Goal: Information Seeking & Learning: Check status

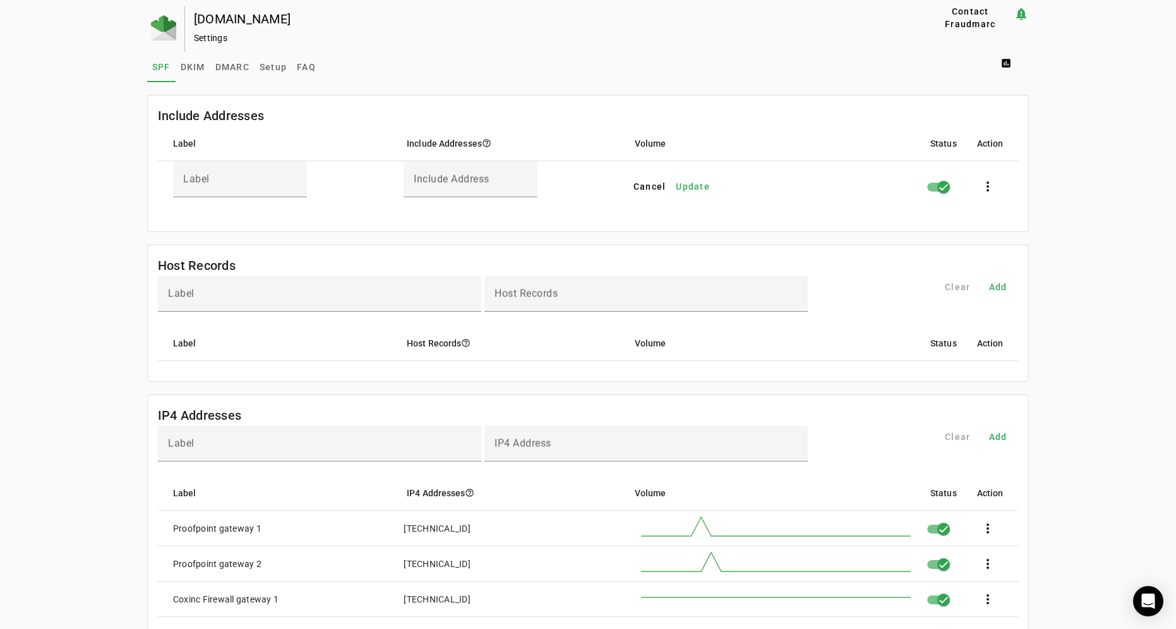
scroll to position [379, 0]
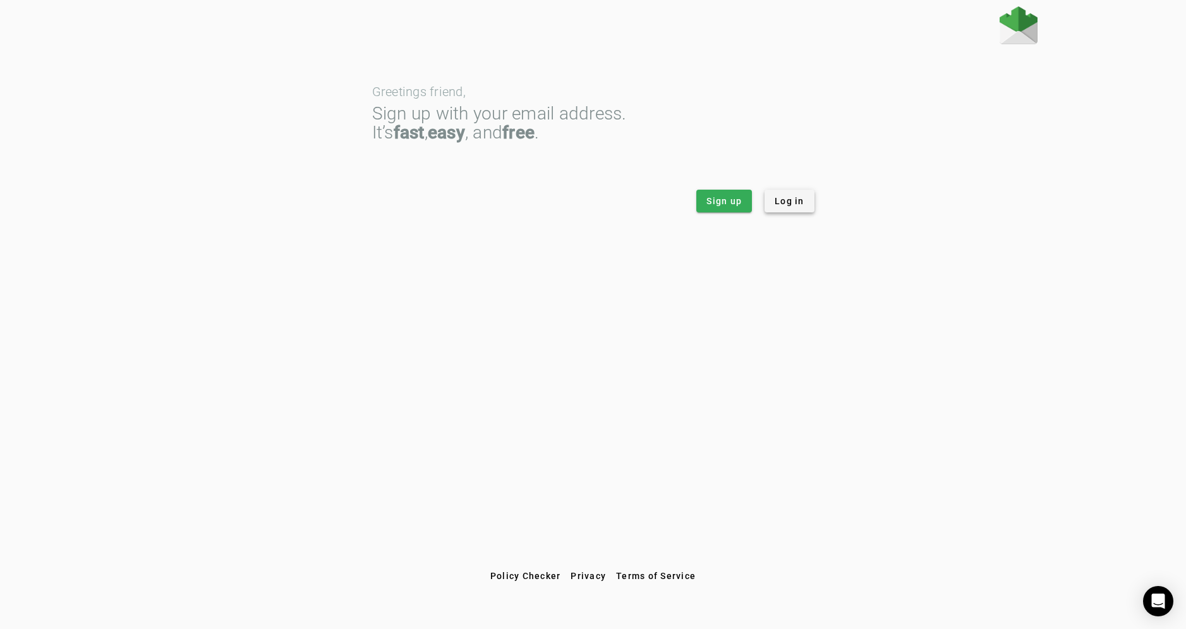
click at [786, 202] on span "Log in" at bounding box center [789, 201] width 30 height 13
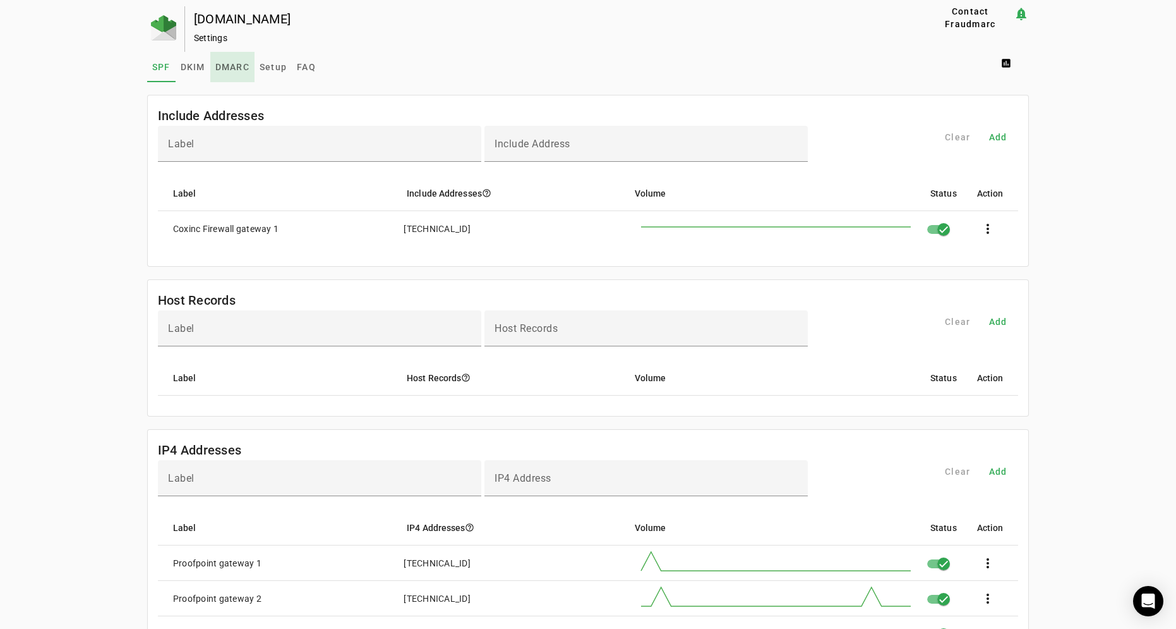
click at [231, 67] on span "DMARC" at bounding box center [232, 67] width 34 height 9
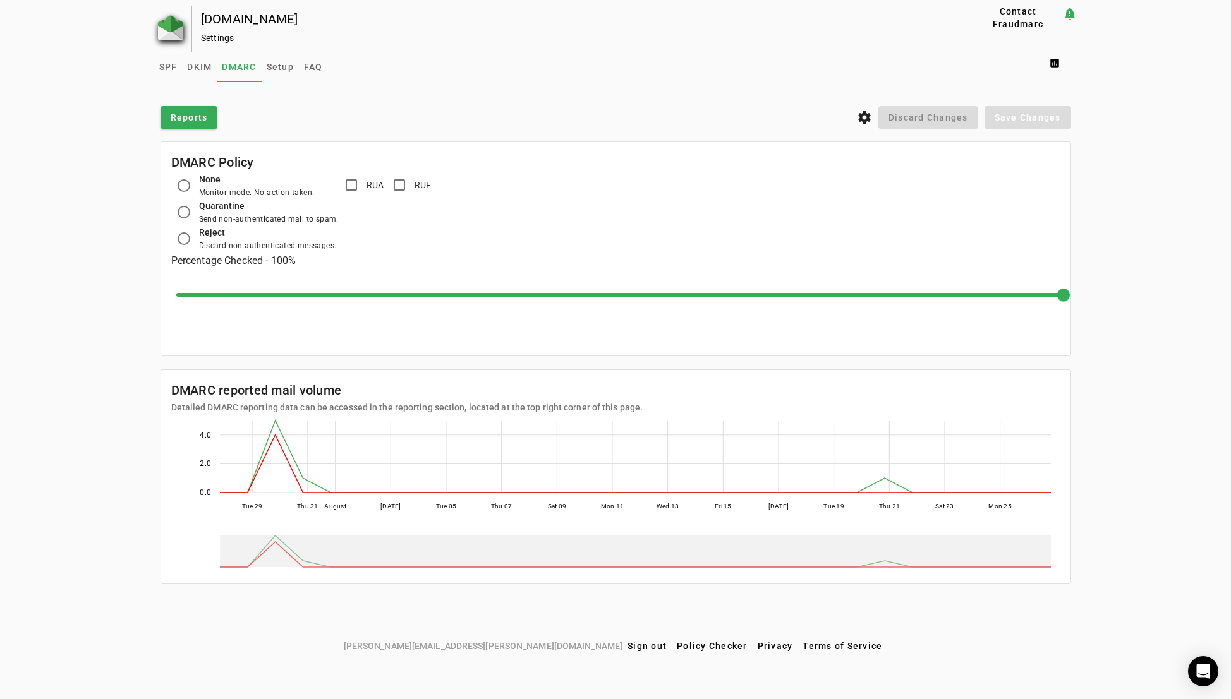
click at [168, 32] on img at bounding box center [170, 27] width 25 height 25
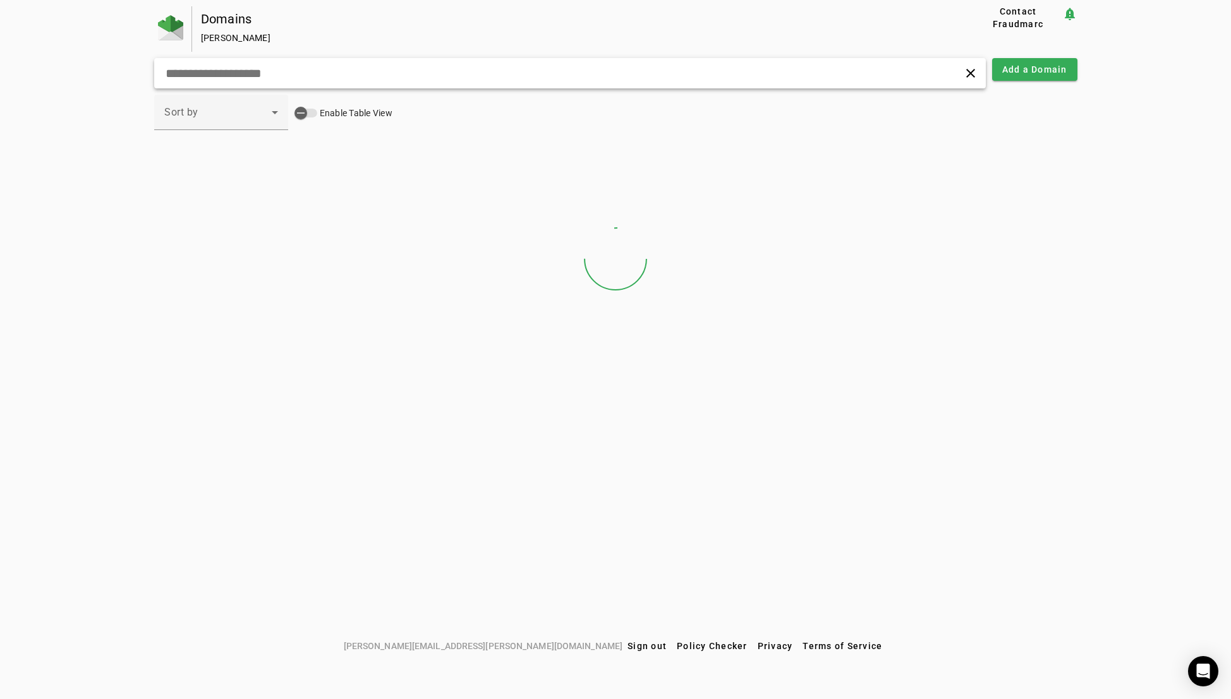
drag, startPoint x: 296, startPoint y: 72, endPoint x: 306, endPoint y: 68, distance: 11.4
click at [299, 71] on input "text" at bounding box center [392, 73] width 457 height 15
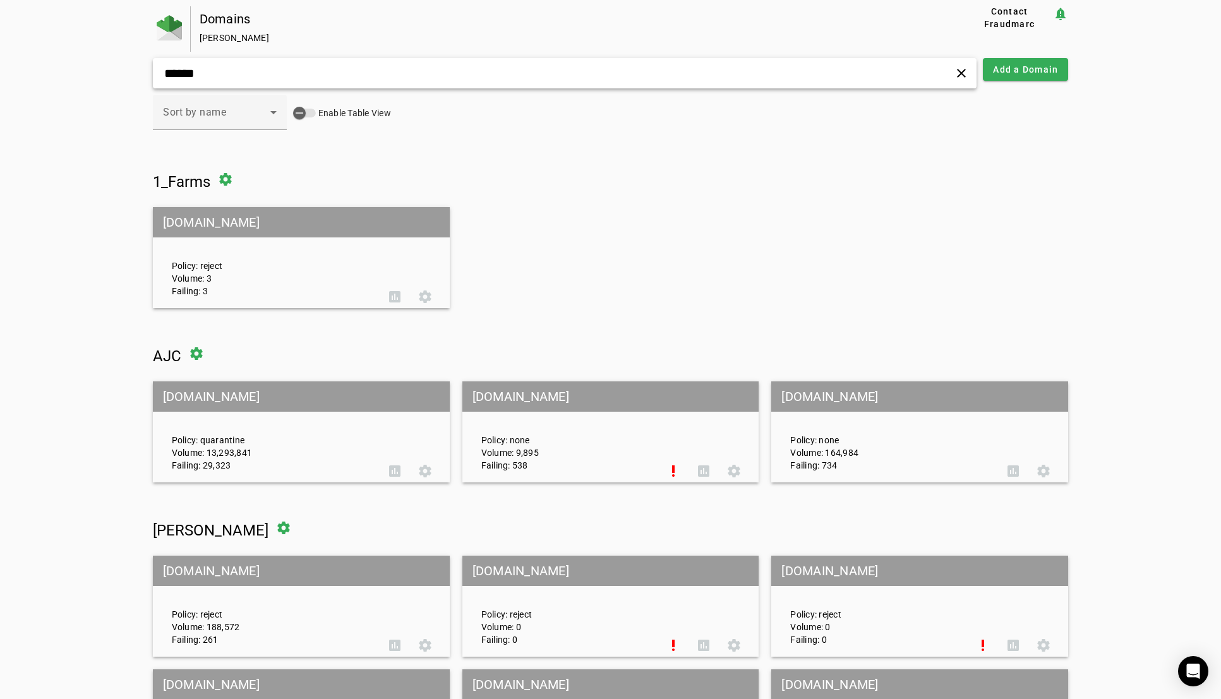
click at [314, 72] on input "******" at bounding box center [390, 73] width 454 height 15
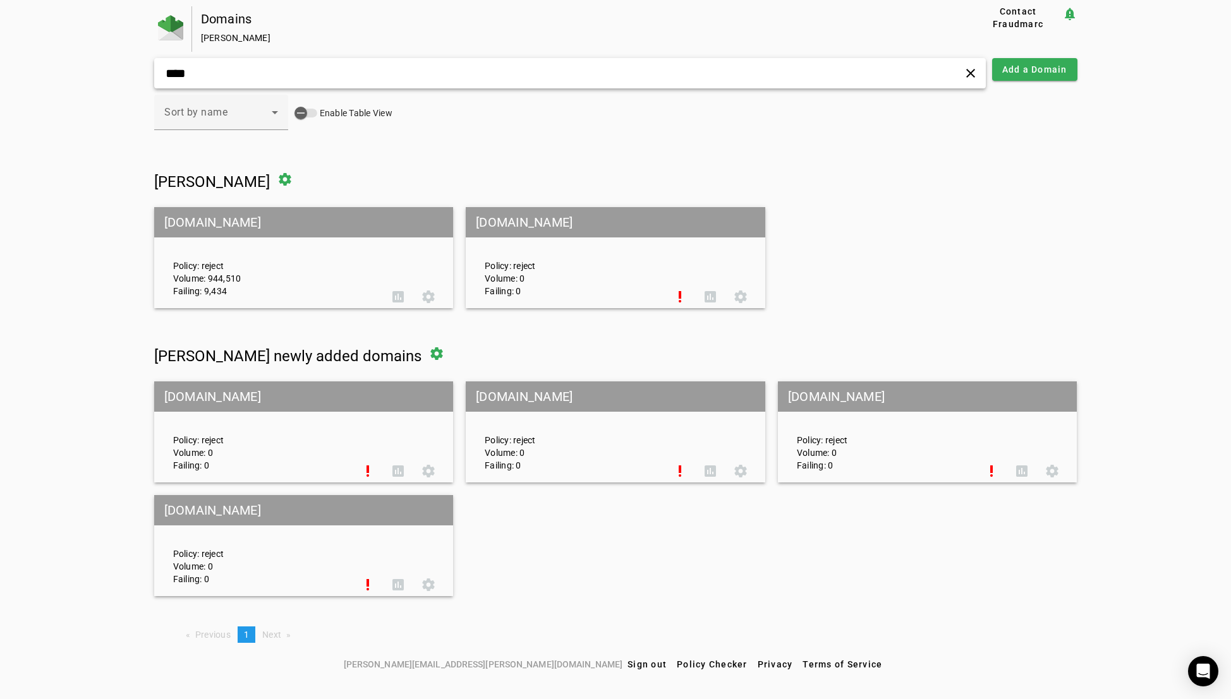
type input "****"
click at [210, 225] on mat-grid-tile-header "[DOMAIN_NAME]" at bounding box center [303, 222] width 299 height 30
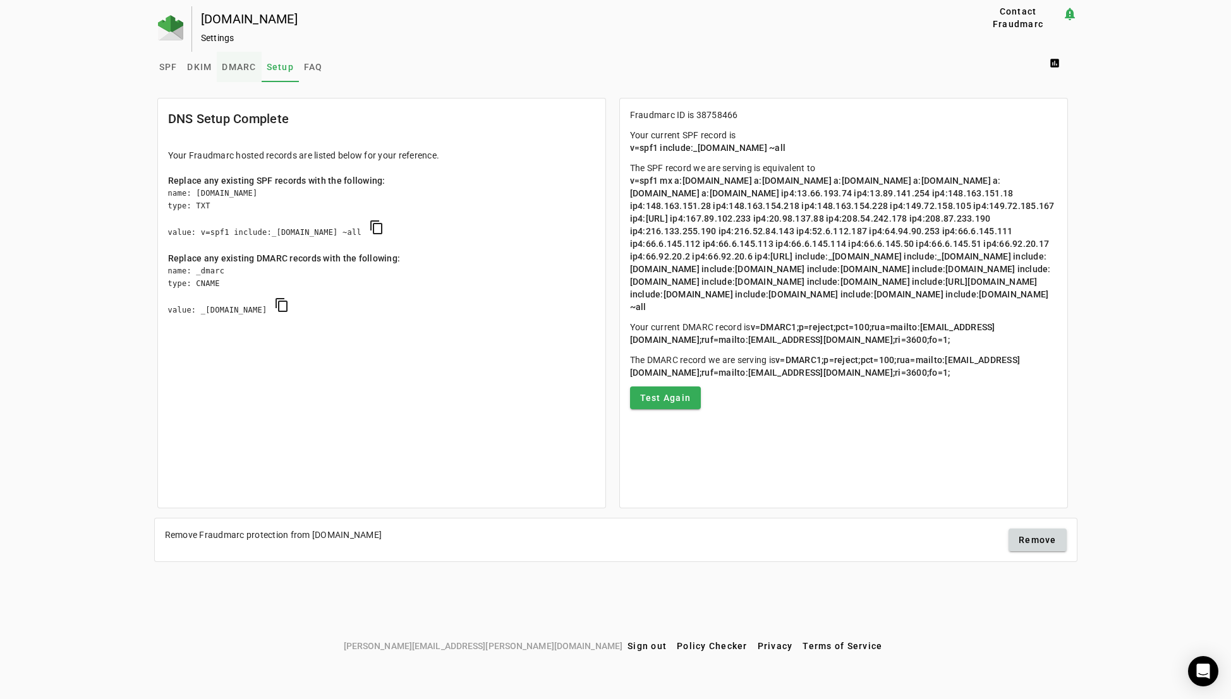
click at [241, 63] on span "DMARC" at bounding box center [239, 67] width 34 height 9
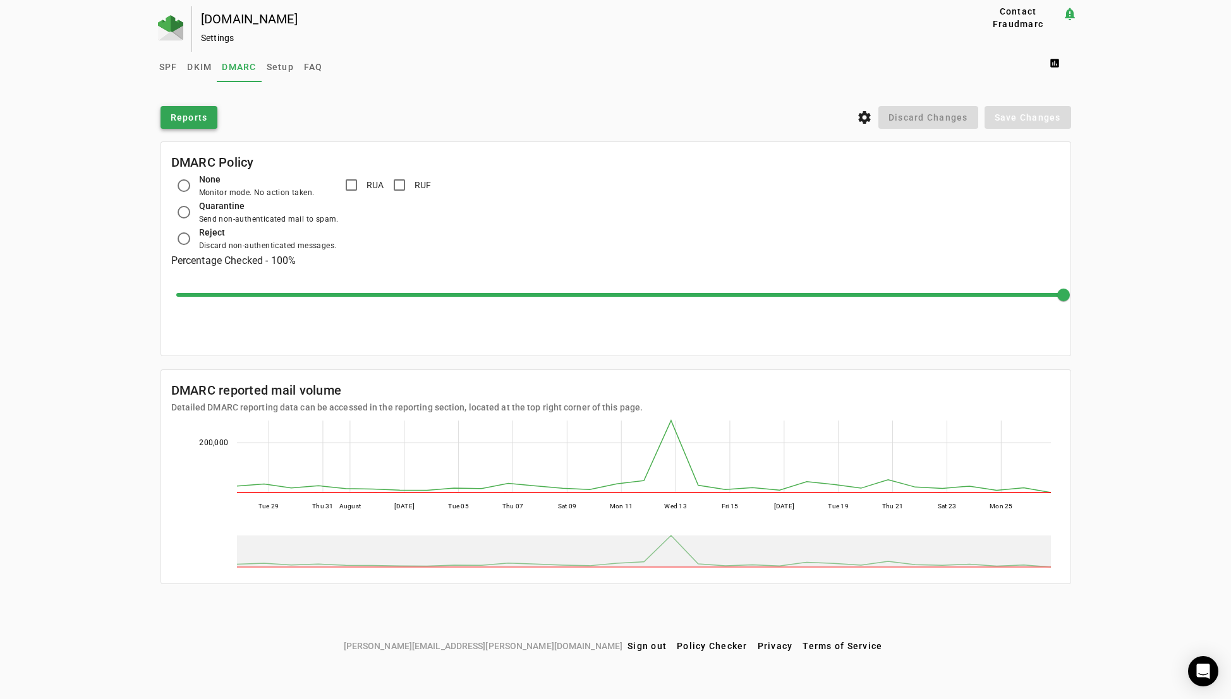
click at [193, 111] on span "Reports" at bounding box center [189, 117] width 37 height 13
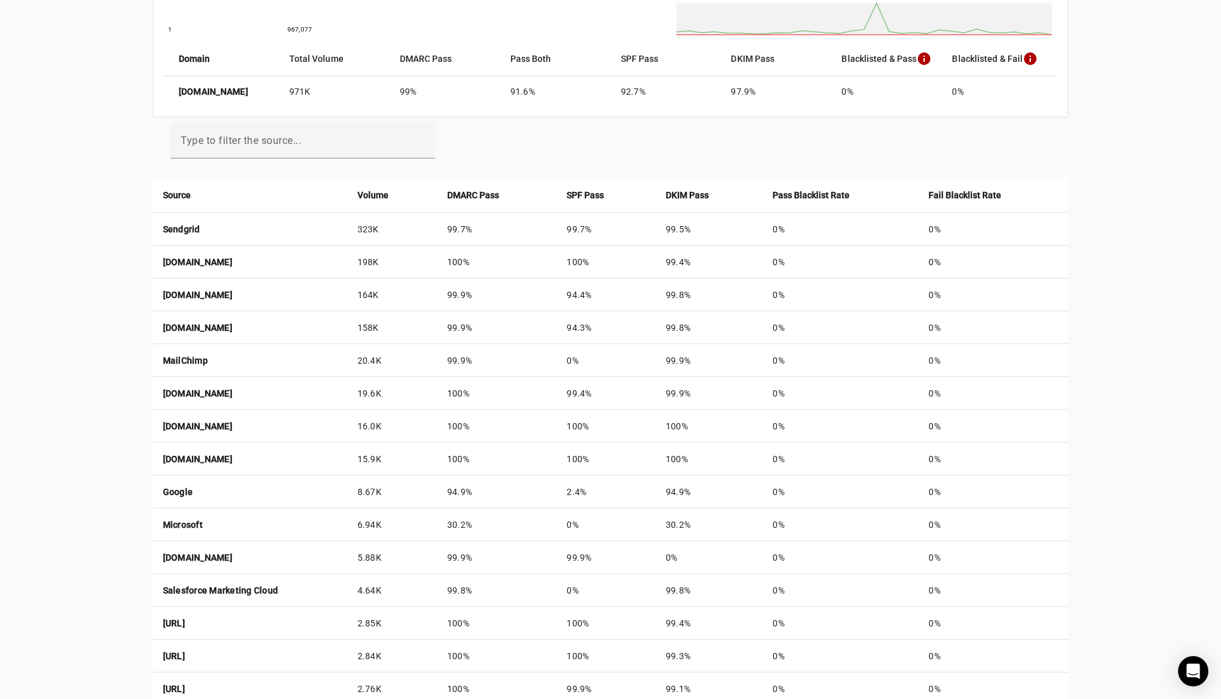
scroll to position [398, 0]
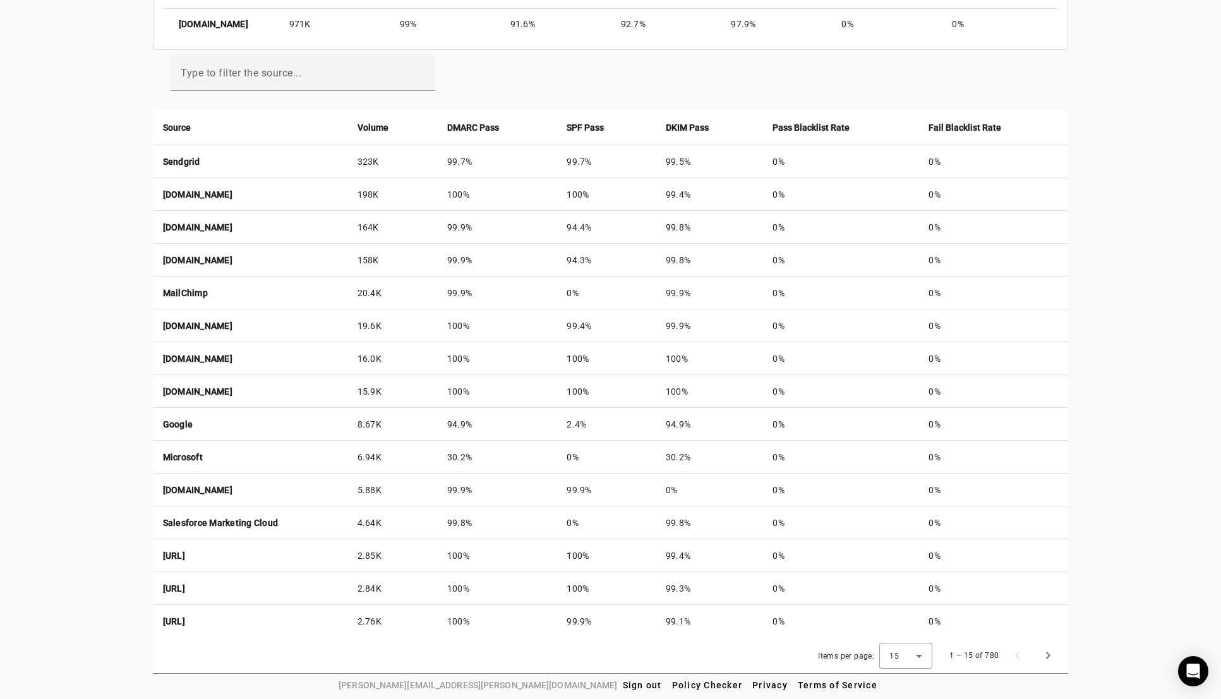
click at [42, 365] on div "[DOMAIN_NAME] Reports Contact Fraudmarc notification_important Reports DMARC Re…" at bounding box center [610, 141] width 1221 height 1066
click at [1049, 628] on span "Next page" at bounding box center [1048, 656] width 30 height 30
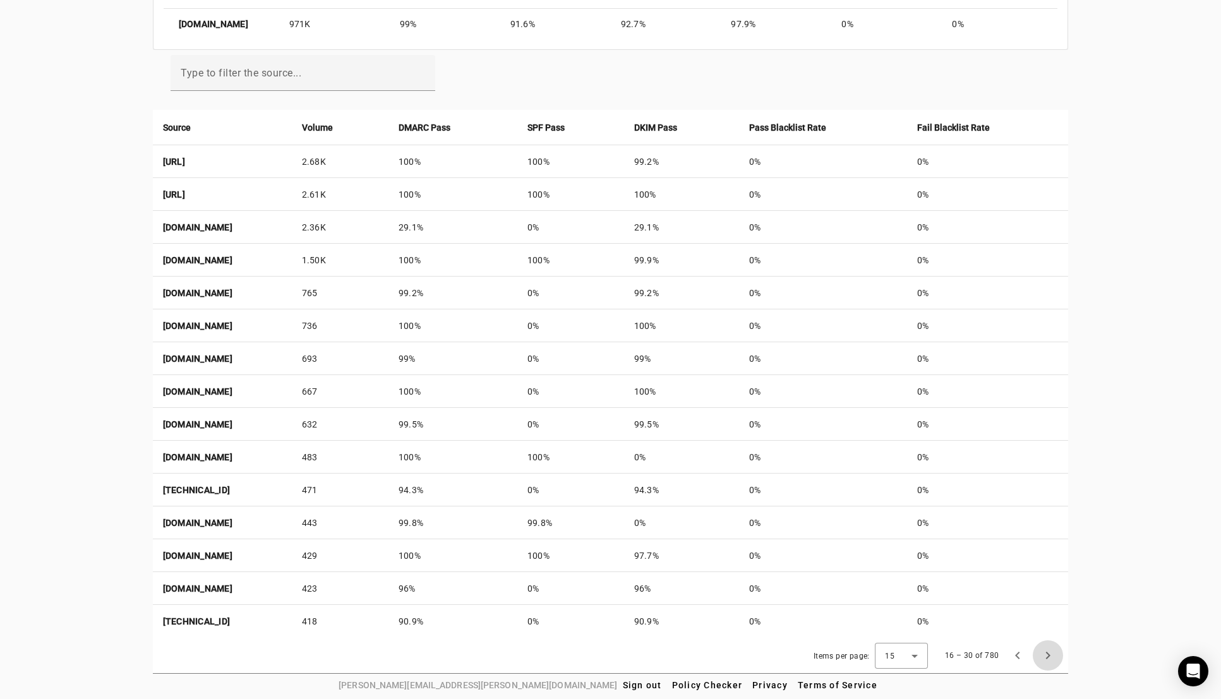
click at [1049, 628] on span "Next page" at bounding box center [1048, 656] width 30 height 30
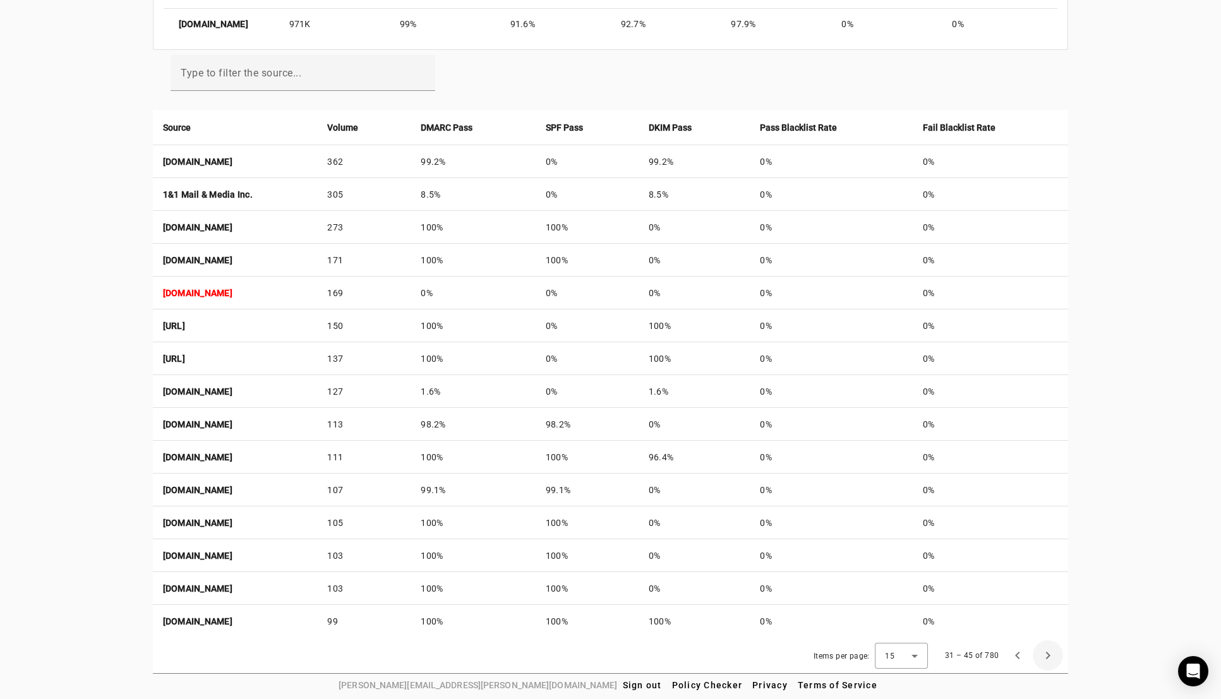
click at [1049, 628] on span "Next page" at bounding box center [1048, 656] width 30 height 30
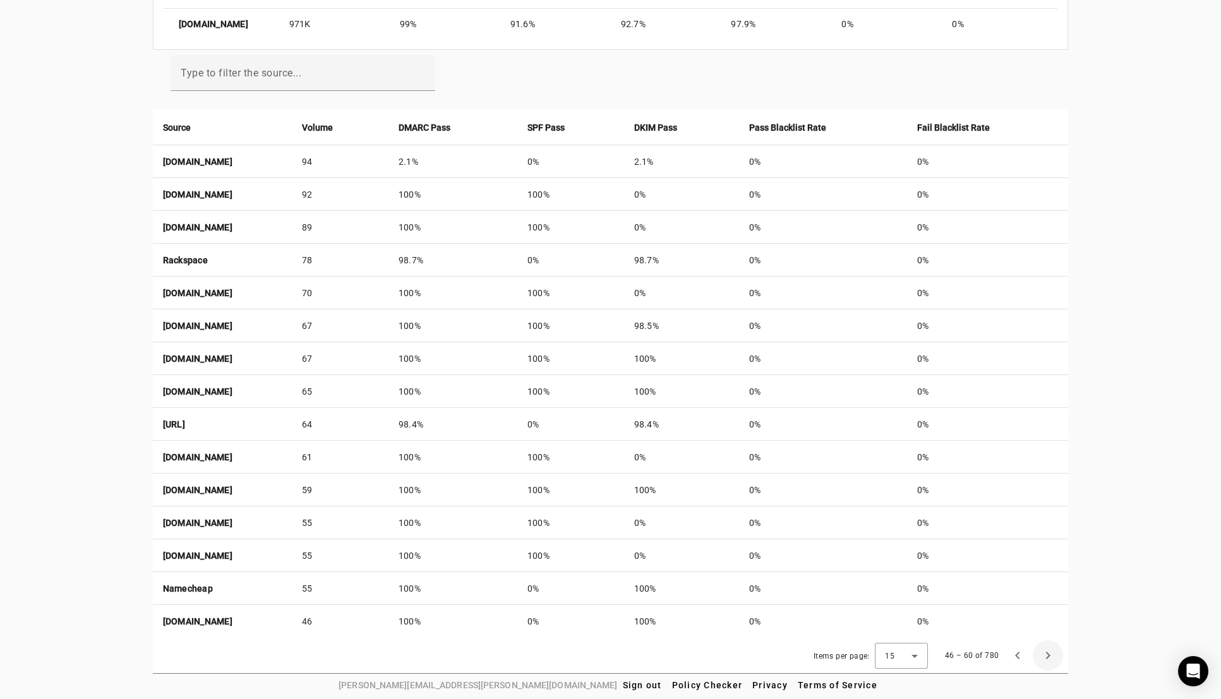
click at [1049, 628] on span "Next page" at bounding box center [1048, 656] width 30 height 30
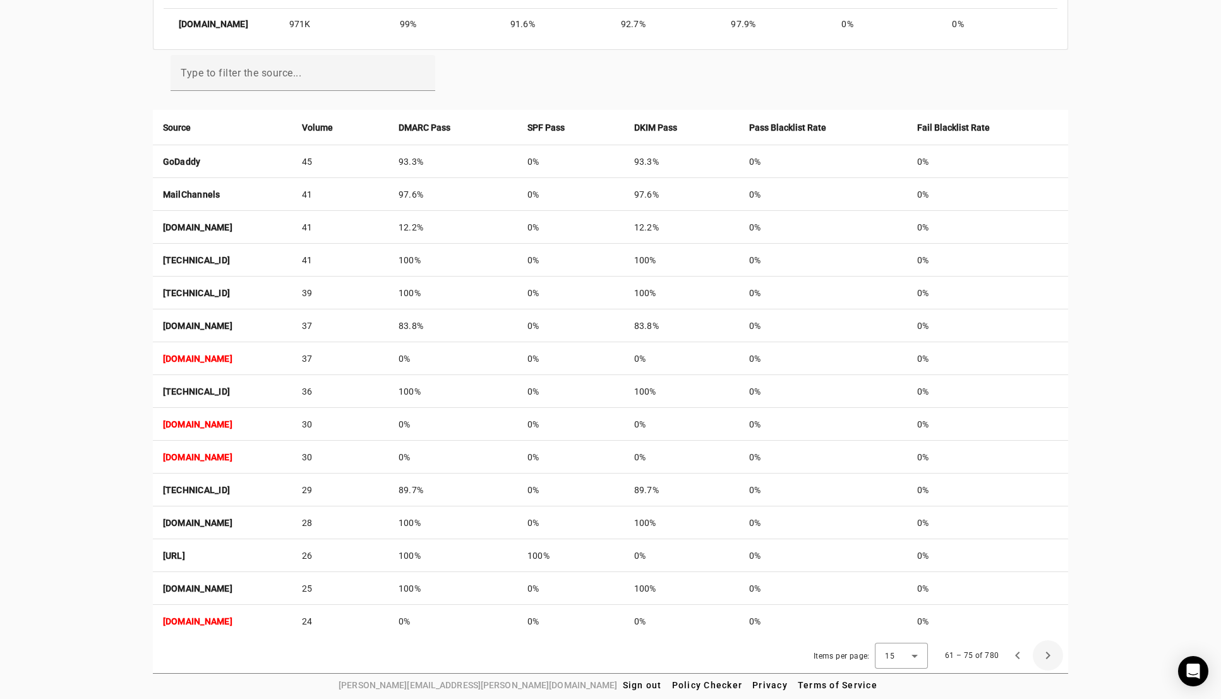
click at [1053, 628] on span "Next page" at bounding box center [1048, 656] width 30 height 30
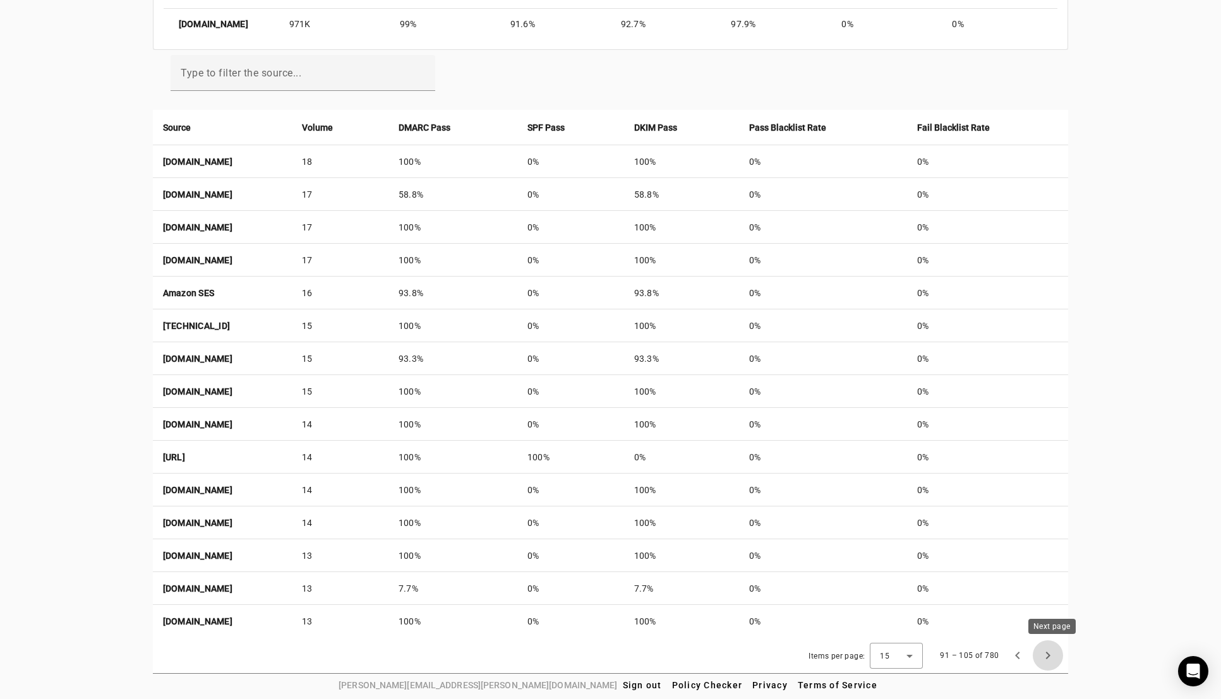
click at [1046, 628] on span "Next page" at bounding box center [1048, 656] width 30 height 30
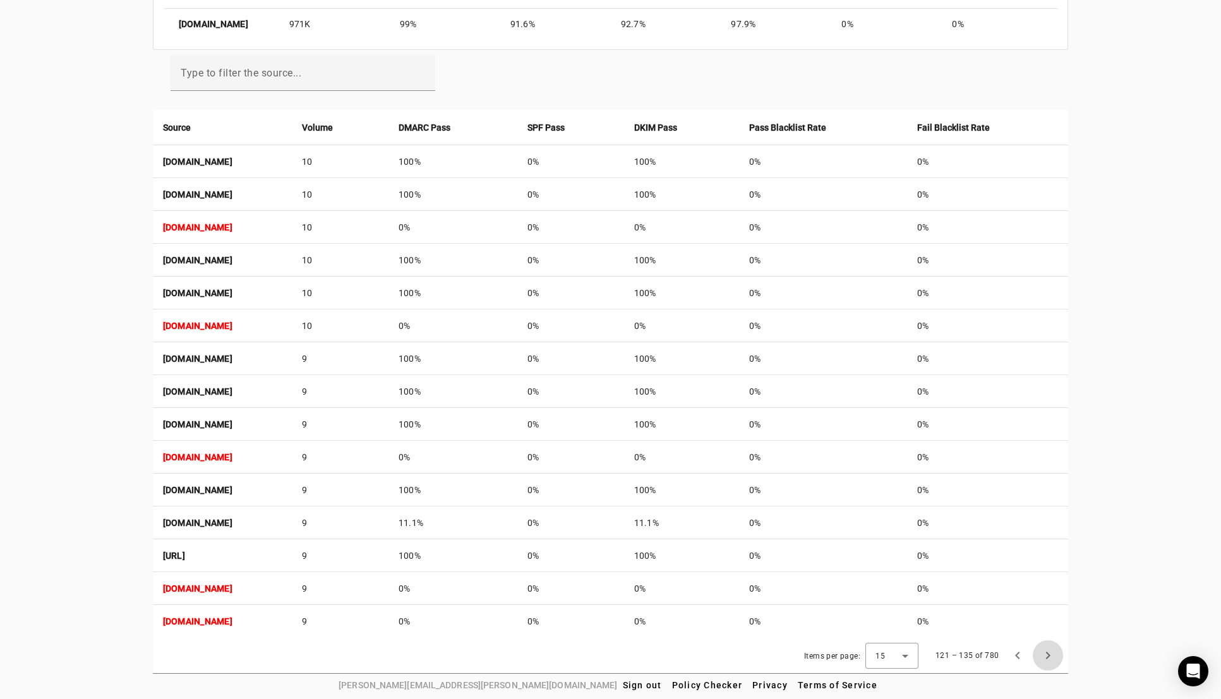
click at [1046, 628] on span "Next page" at bounding box center [1048, 656] width 30 height 30
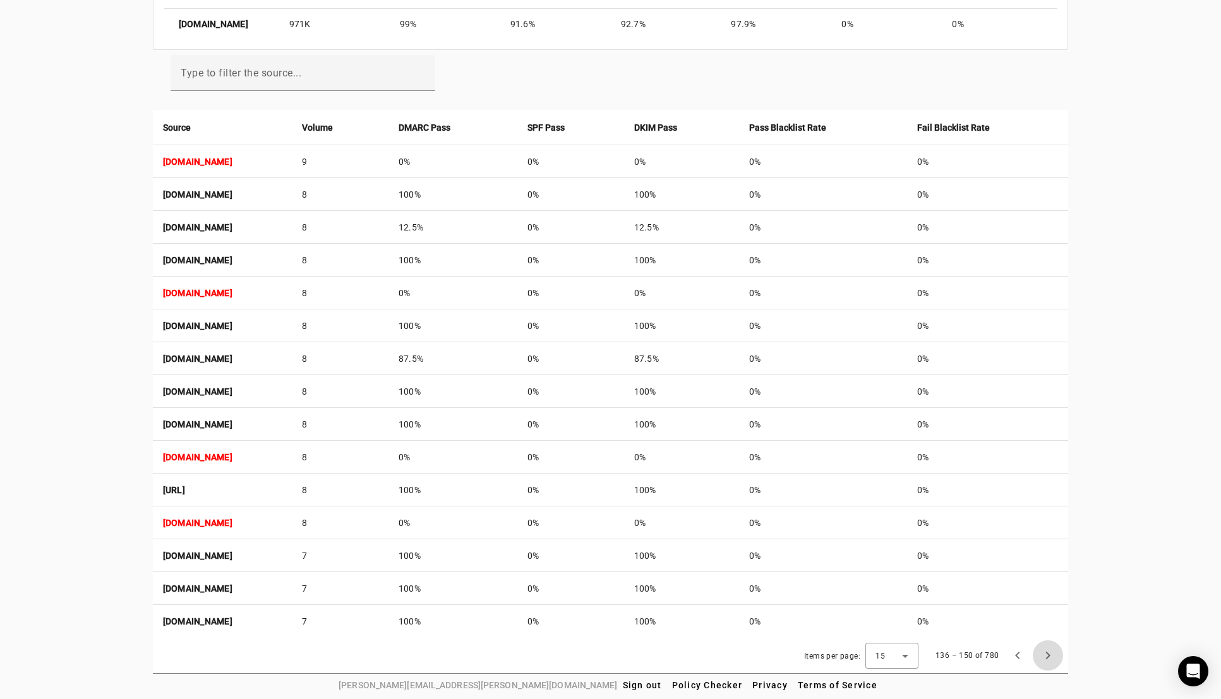
click at [1049, 628] on span "Next page" at bounding box center [1048, 656] width 30 height 30
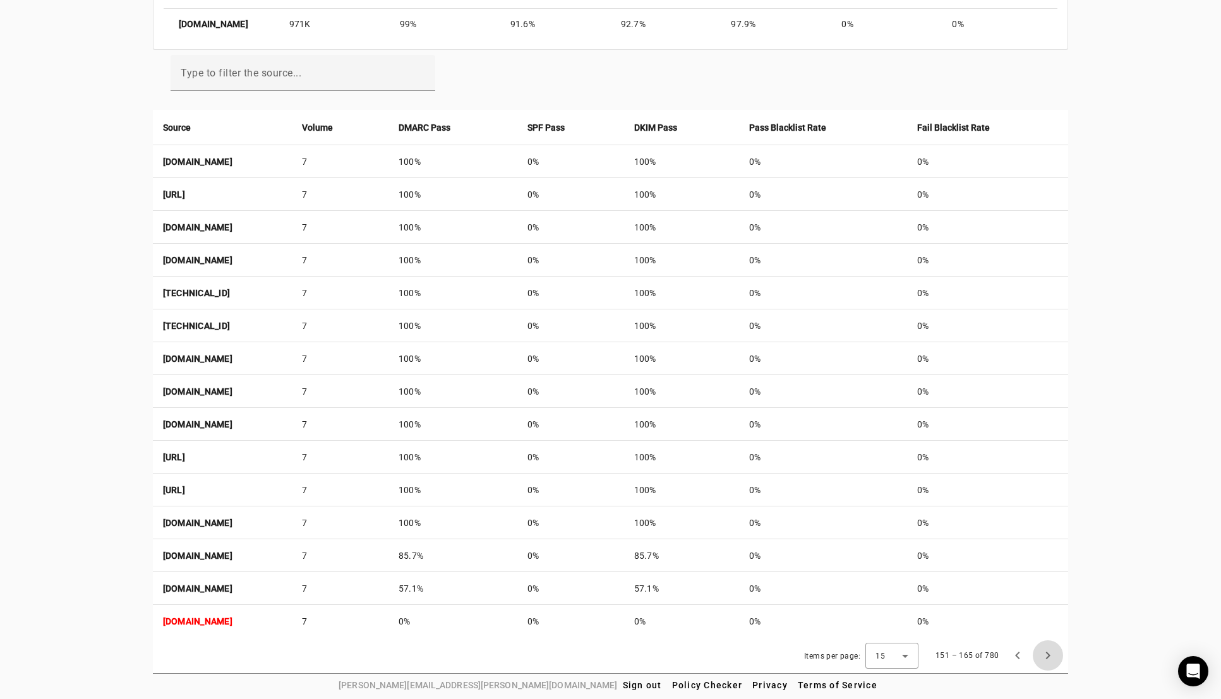
click at [1047, 628] on span "Next page" at bounding box center [1048, 656] width 30 height 30
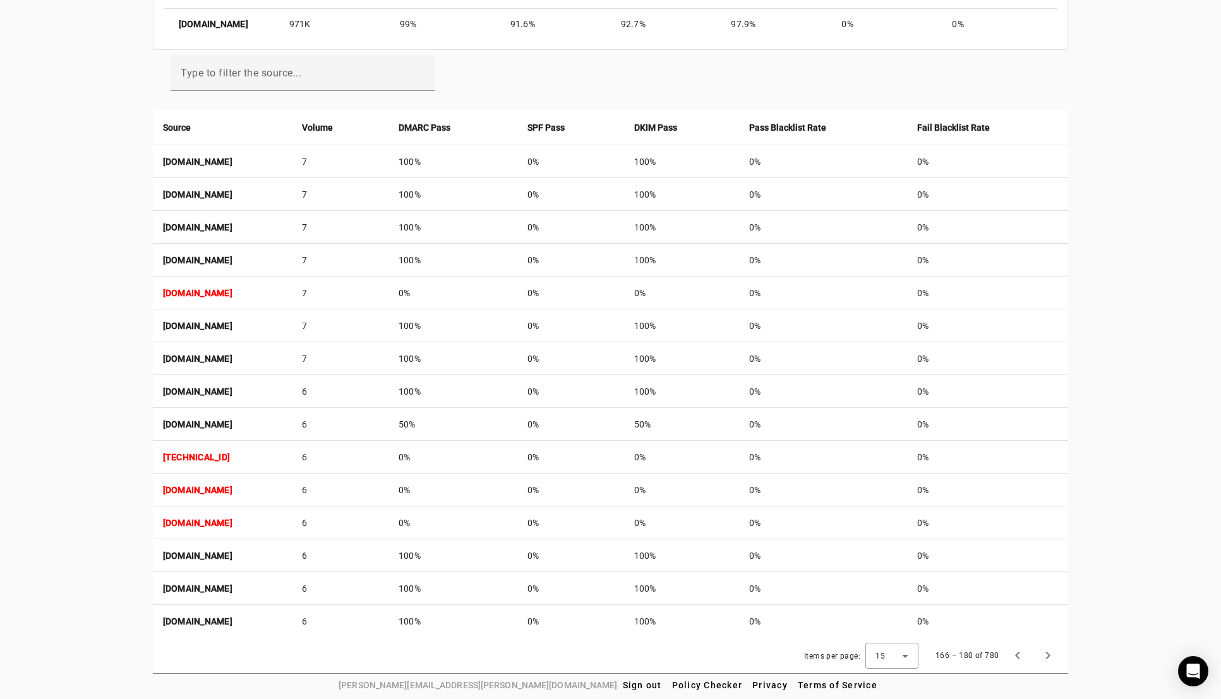
click at [69, 185] on div "[DOMAIN_NAME] Reports Contact Fraudmarc notification_important Reports DMARC Re…" at bounding box center [610, 141] width 1221 height 1066
click at [328, 71] on input "Type to filter the source..." at bounding box center [303, 78] width 244 height 15
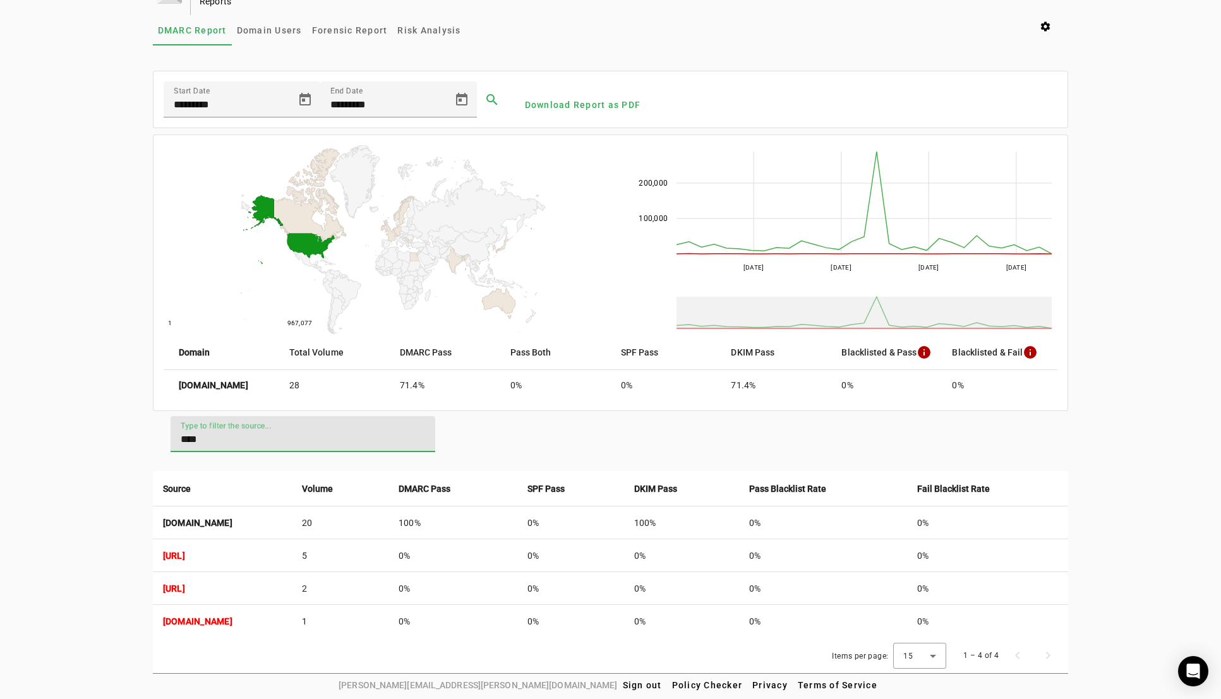
scroll to position [0, 0]
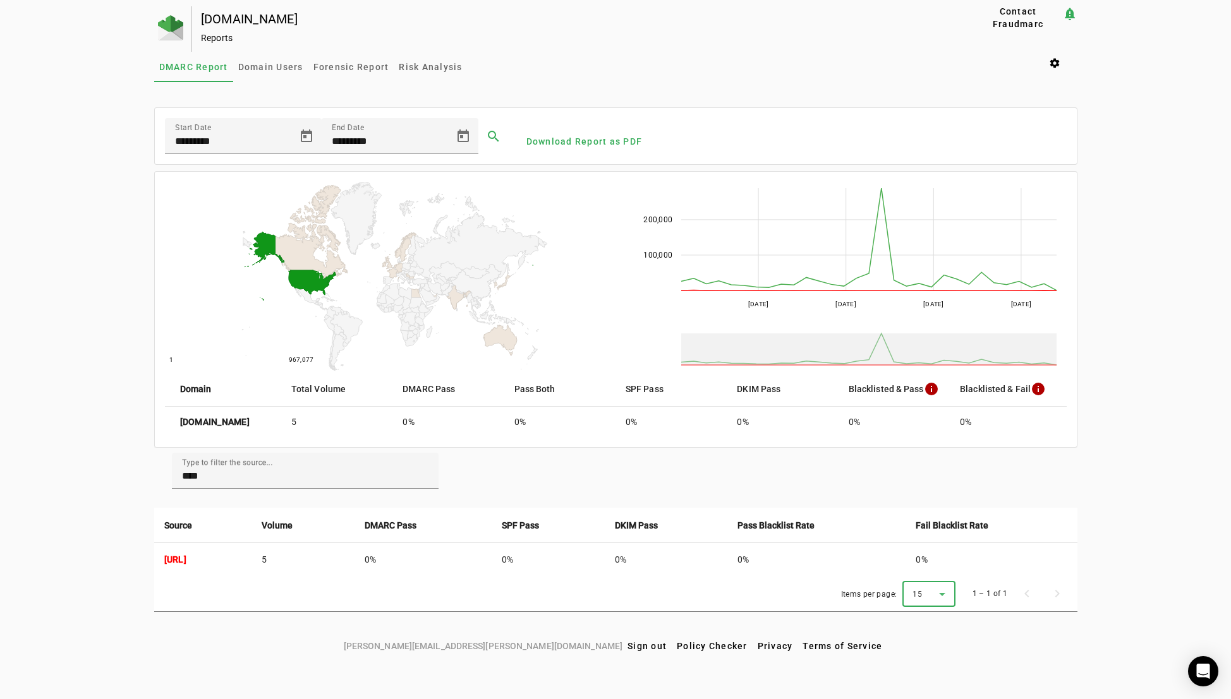
click at [946, 590] on icon at bounding box center [941, 594] width 15 height 15
click at [922, 558] on span "50" at bounding box center [918, 559] width 12 height 15
click at [1177, 295] on div "[DOMAIN_NAME] Reports Contact Fraudmarc notification_important Reports DMARC Re…" at bounding box center [615, 320] width 1231 height 629
click at [96, 286] on div "[DOMAIN_NAME] Reports Contact Fraudmarc notification_important Reports DMARC Re…" at bounding box center [615, 320] width 1231 height 629
click at [117, 317] on div "[DOMAIN_NAME] Reports Contact Fraudmarc notification_important Reports DMARC Re…" at bounding box center [615, 320] width 1231 height 629
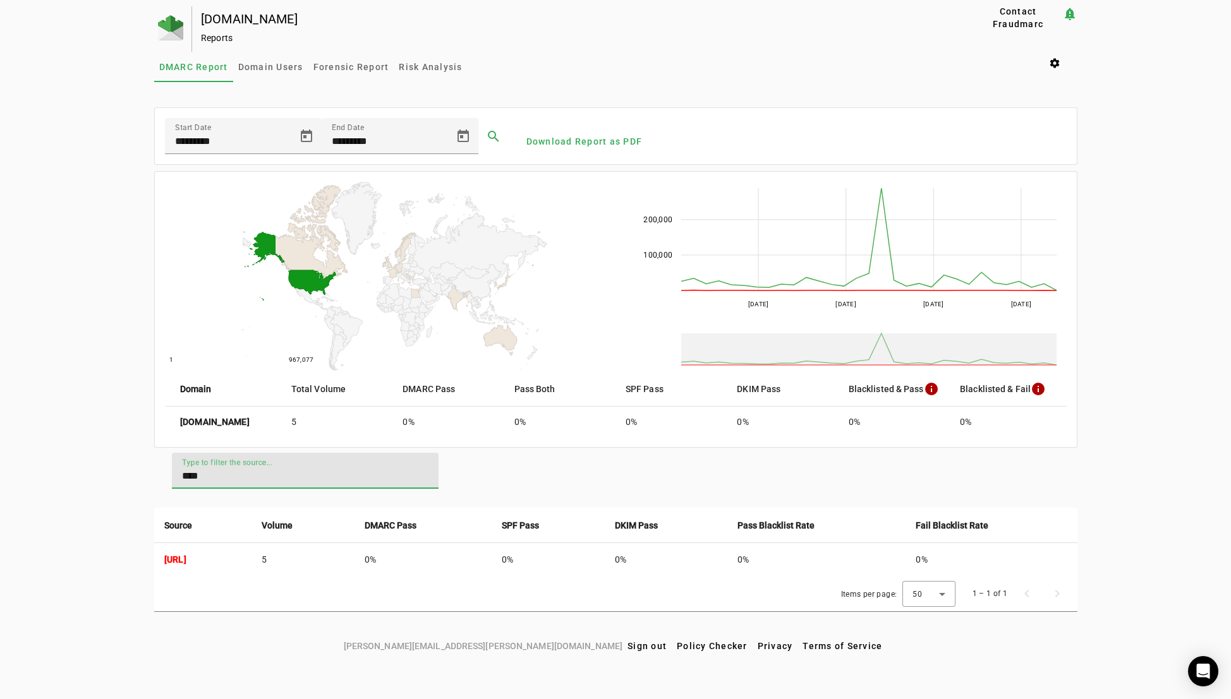
drag, startPoint x: 220, startPoint y: 479, endPoint x: 166, endPoint y: 476, distance: 54.4
click at [166, 476] on div "Type to filter the source... **** Source Volume DMARC Pass SPF Pass DKIM [PERSO…" at bounding box center [615, 530] width 923 height 164
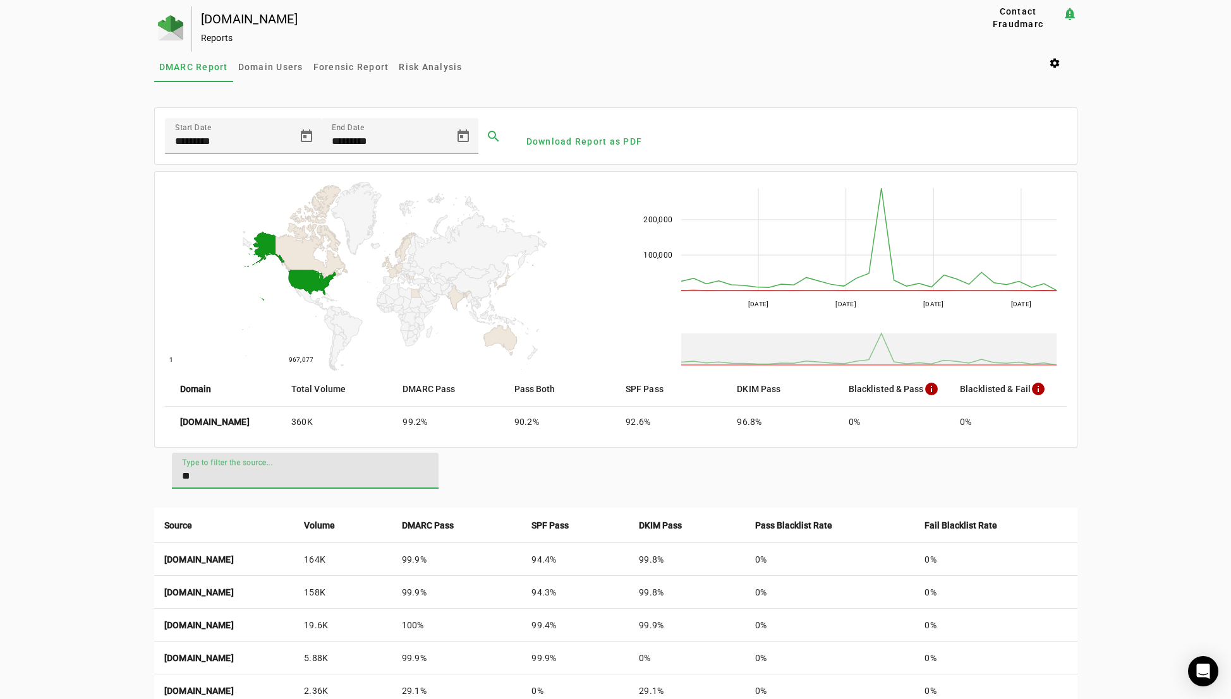
type input "*"
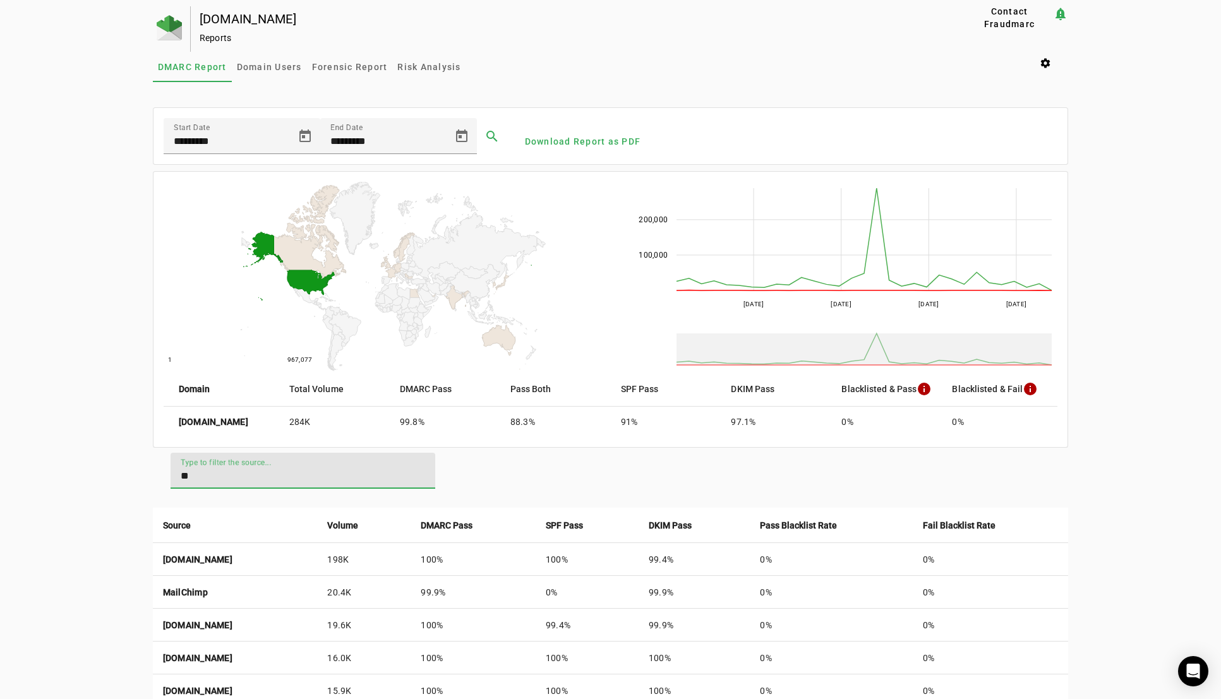
type input "*"
